Goal: Transaction & Acquisition: Purchase product/service

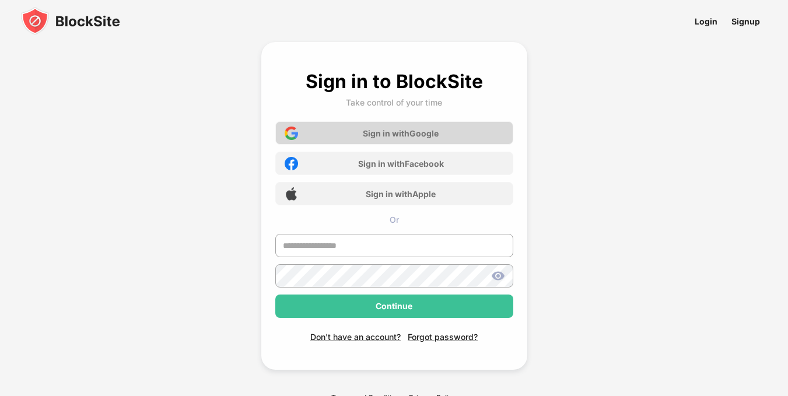
click at [499, 135] on div "Sign in with Google" at bounding box center [394, 132] width 238 height 23
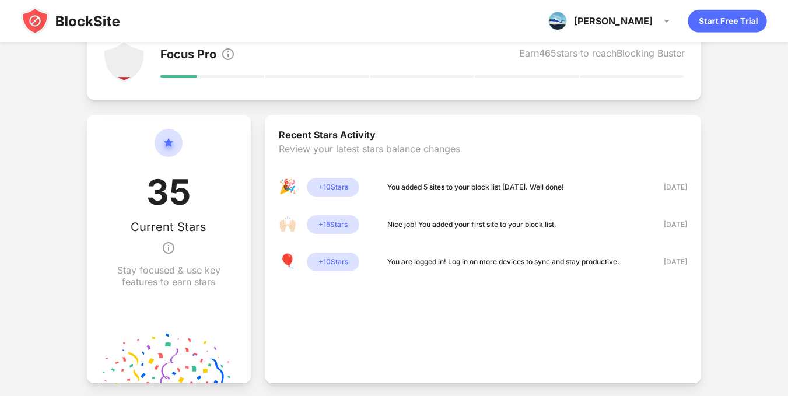
scroll to position [165, 0]
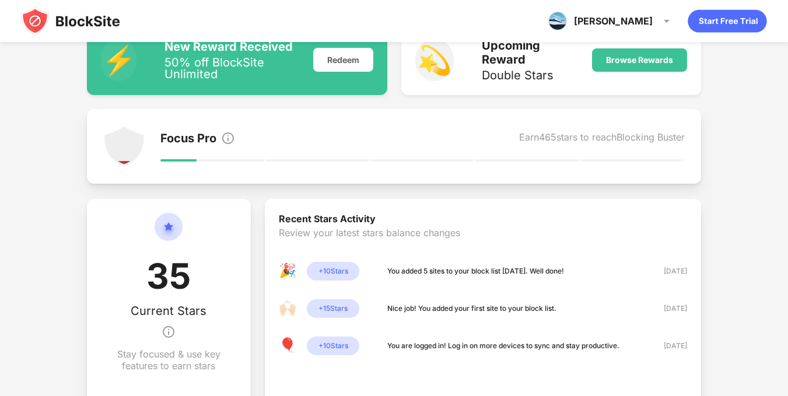
drag, startPoint x: 270, startPoint y: 130, endPoint x: 792, endPoint y: -43, distance: 550.6
click at [788, 0] on html "[PERSON_NAME] Wadi View Account Insights Premium Rewards Settings Support Log O…" at bounding box center [394, 310] width 788 height 950
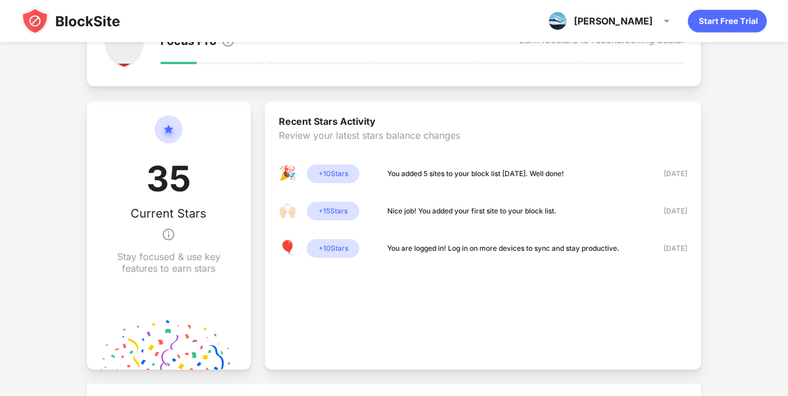
scroll to position [292, 0]
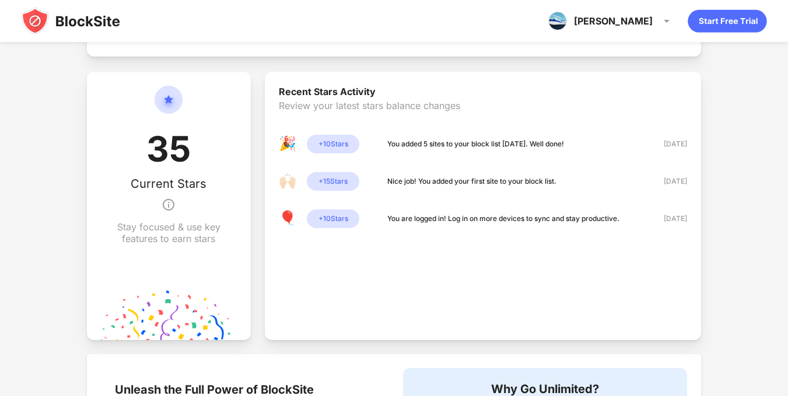
click at [0, 152] on div "⚡️ New Reward Received 50% off BlockSite Unlimited Redeem 💫 Upcoming Reward Dou…" at bounding box center [394, 242] width 788 height 746
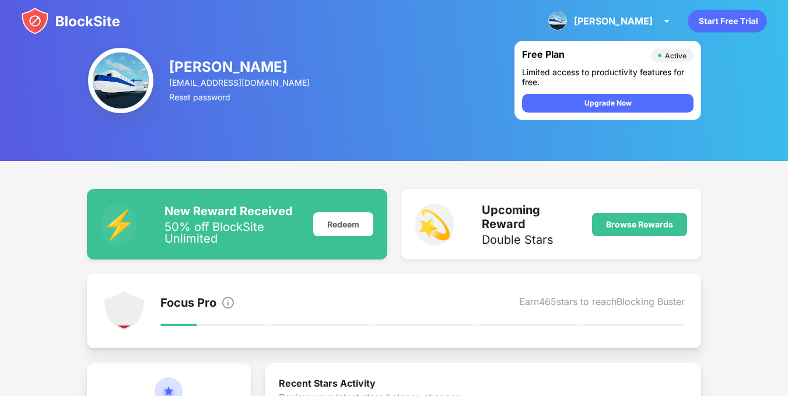
click at [720, 18] on icon "animation" at bounding box center [727, 21] width 79 height 23
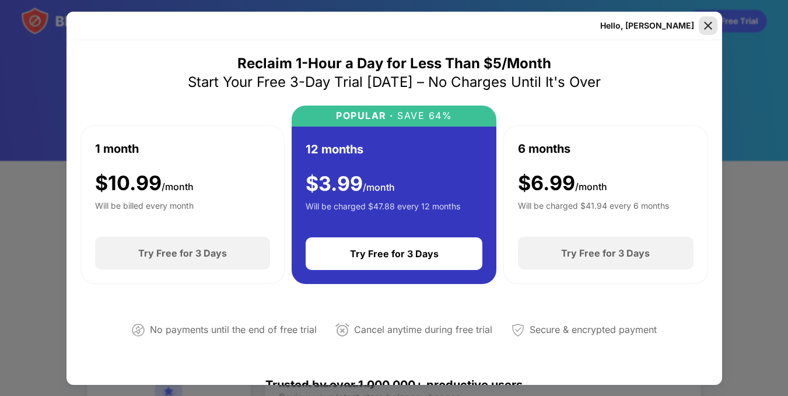
click at [710, 28] on img at bounding box center [709, 26] width 12 height 12
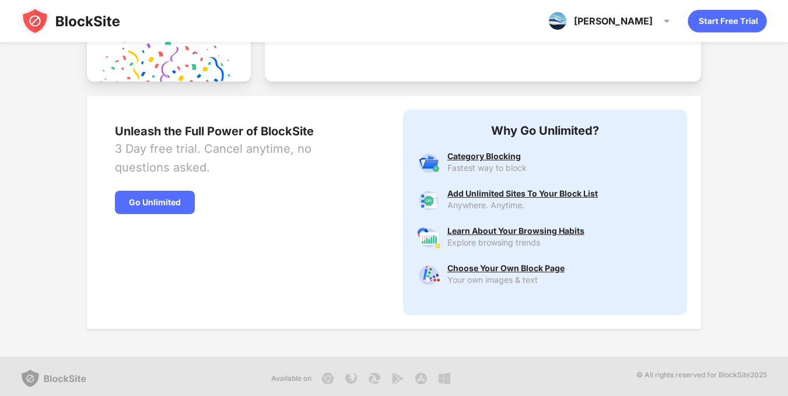
scroll to position [554, 0]
